Goal: Task Accomplishment & Management: Use online tool/utility

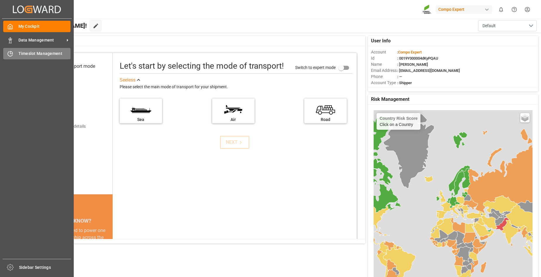
click at [38, 53] on span "Timeslot Management" at bounding box center [44, 54] width 52 height 6
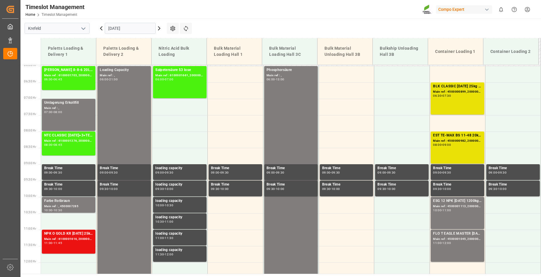
scroll to position [194, 0]
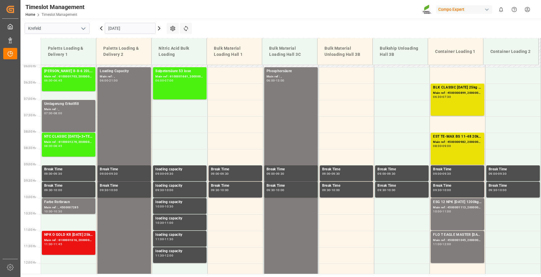
click at [160, 28] on icon at bounding box center [159, 28] width 7 height 7
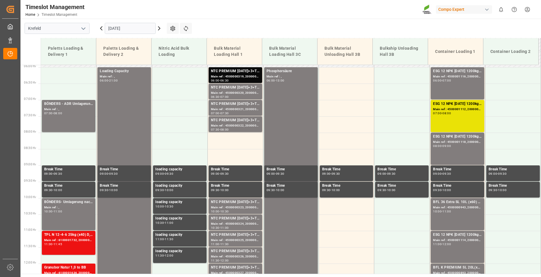
click at [133, 28] on input "[DATE]" at bounding box center [130, 28] width 51 height 11
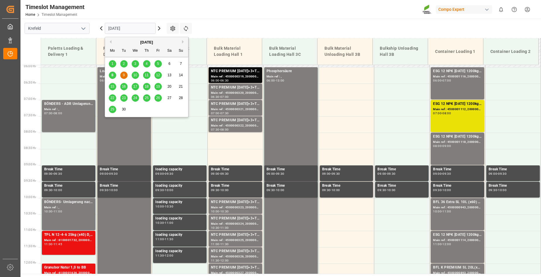
click at [136, 76] on span "10" at bounding box center [135, 75] width 4 height 4
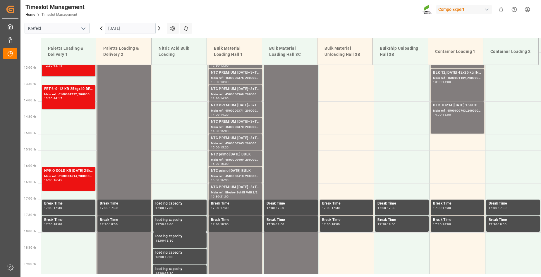
scroll to position [429, 0]
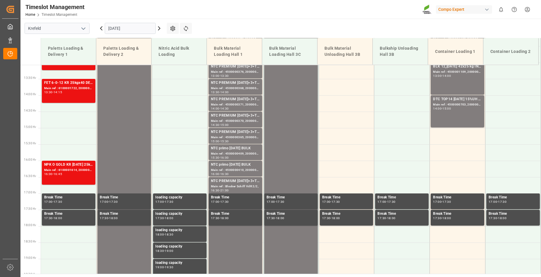
click at [328, 10] on div "Timeslot Management Home Timeslot Management Compo Expert 0 Notifications Only …" at bounding box center [278, 9] width 525 height 19
